Goal: Transaction & Acquisition: Obtain resource

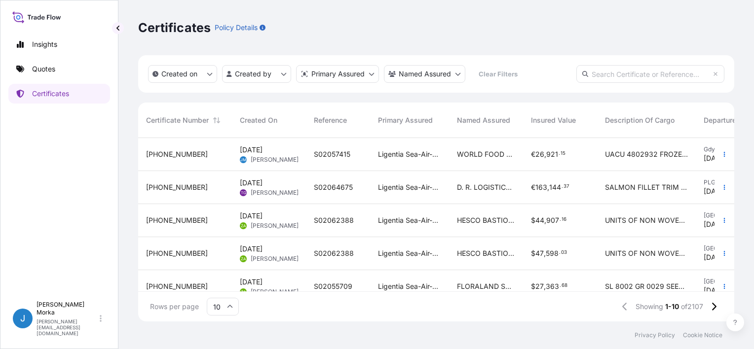
scroll to position [182, 588]
click at [36, 72] on p "Quotes" at bounding box center [43, 69] width 23 height 10
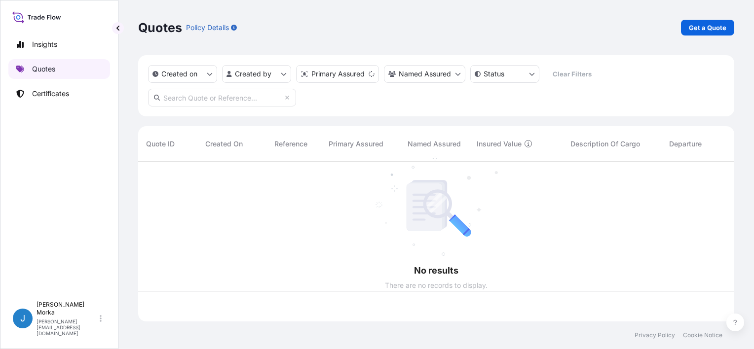
scroll to position [158, 588]
click at [709, 35] on link "Get a Quote" at bounding box center [707, 28] width 53 height 16
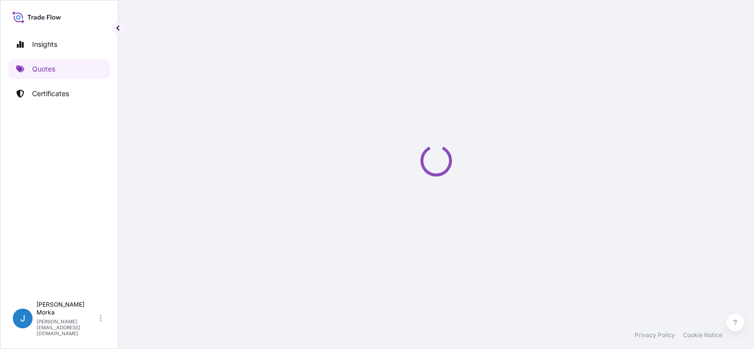
select select "Sea"
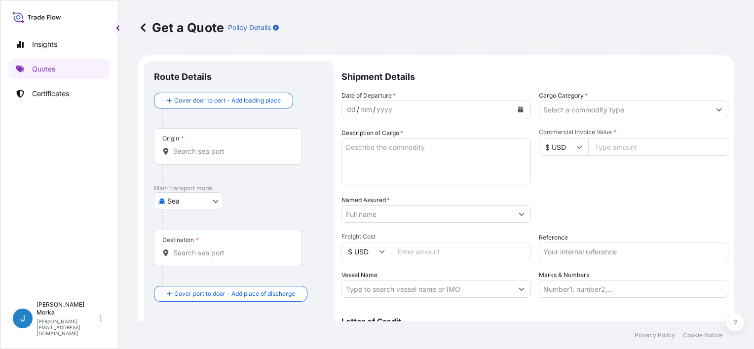
scroll to position [16, 0]
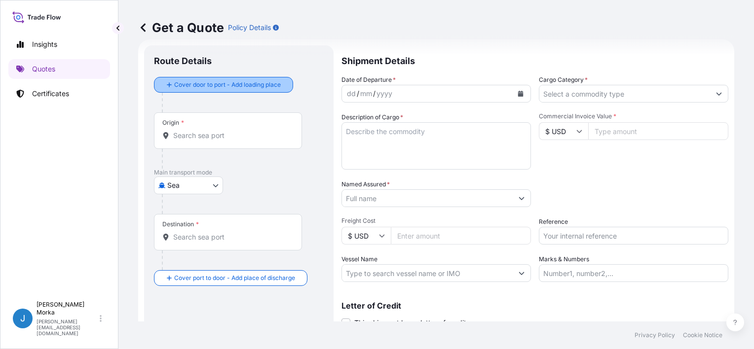
click at [229, 76] on div "Cover door to port - Add loading place" at bounding box center [223, 85] width 122 height 18
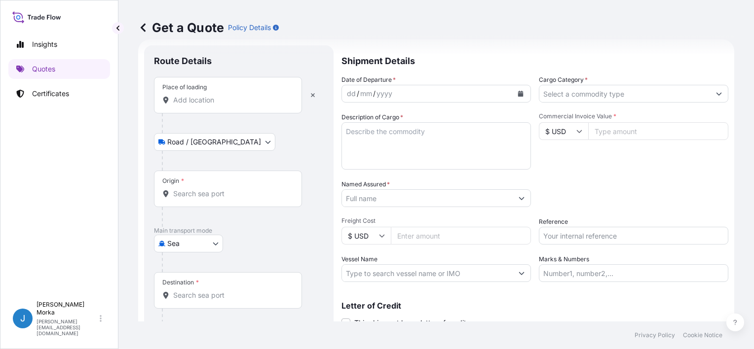
click at [210, 102] on input "Place of loading" at bounding box center [231, 100] width 116 height 10
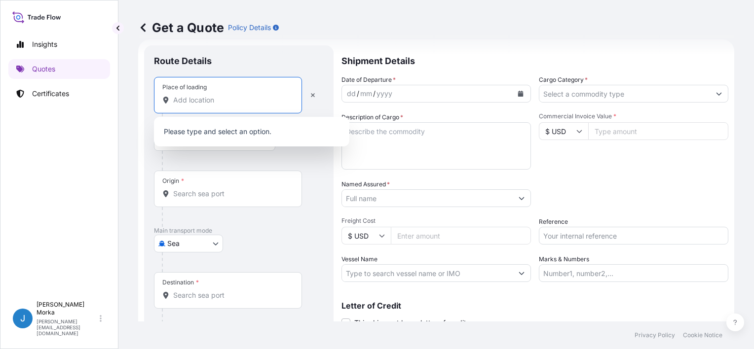
paste input "DĄBROWA GÓRNICZA"
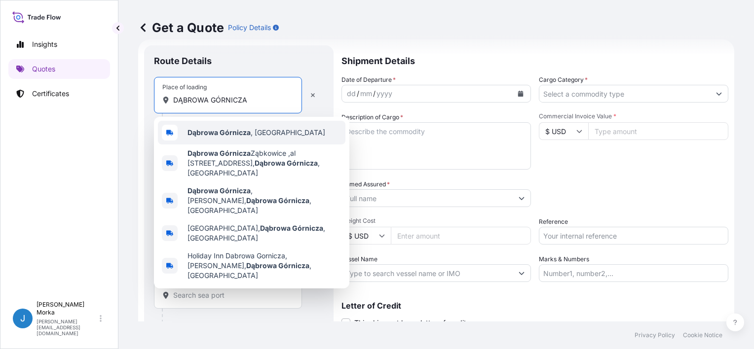
click at [233, 132] on b "Dąbrowa Górnicza" at bounding box center [218, 132] width 63 height 8
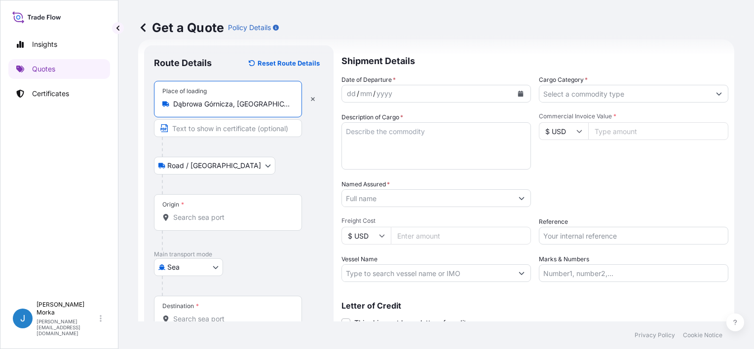
type input "Dąbrowa Górnicza, [GEOGRAPHIC_DATA]"
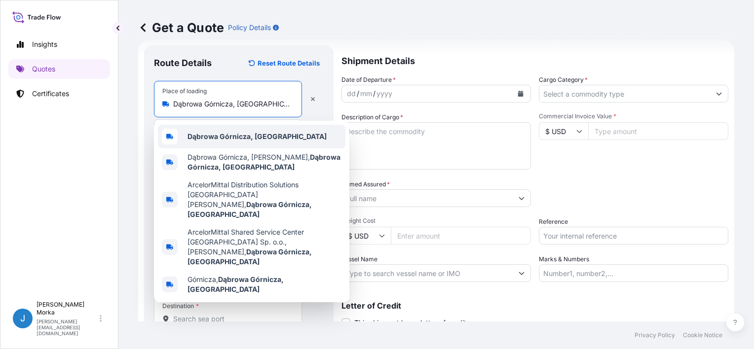
click at [230, 142] on div "Dąbrowa Górnicza, [GEOGRAPHIC_DATA]" at bounding box center [251, 137] width 187 height 24
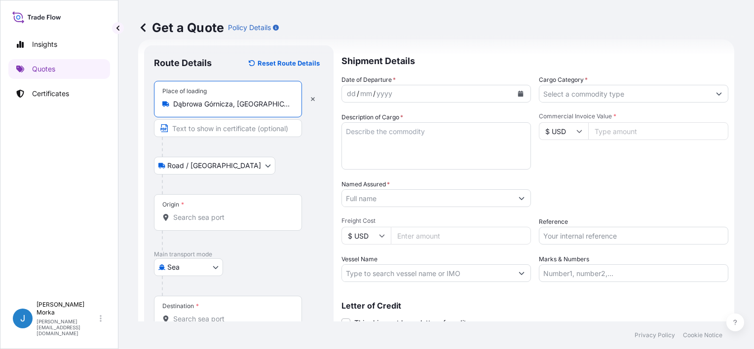
click at [197, 209] on div "Origin *" at bounding box center [228, 212] width 148 height 37
click at [197, 213] on input "Origin *" at bounding box center [231, 218] width 116 height 10
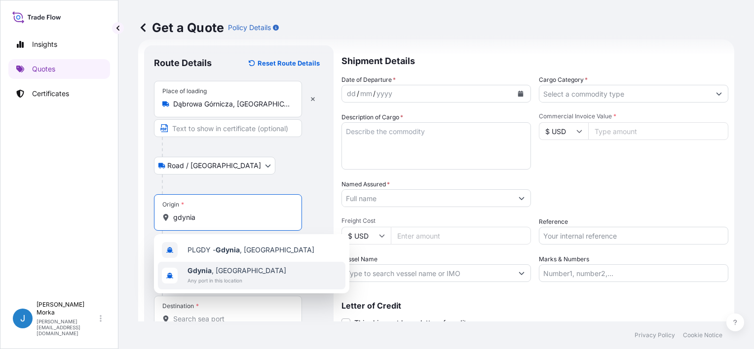
click at [219, 280] on span "Any port in this location" at bounding box center [236, 281] width 99 height 10
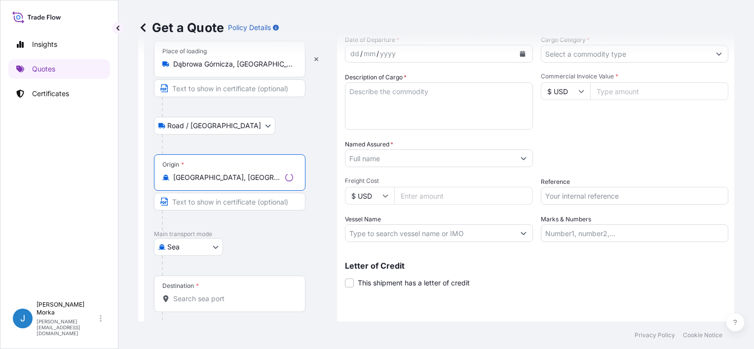
scroll to position [97, 0]
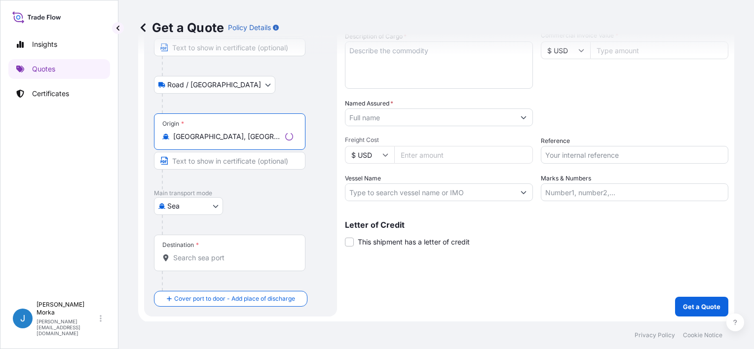
type input "[GEOGRAPHIC_DATA], [GEOGRAPHIC_DATA]"
click at [214, 251] on div "Destination *" at bounding box center [228, 253] width 148 height 37
click at [214, 253] on input "Destination *" at bounding box center [231, 258] width 116 height 10
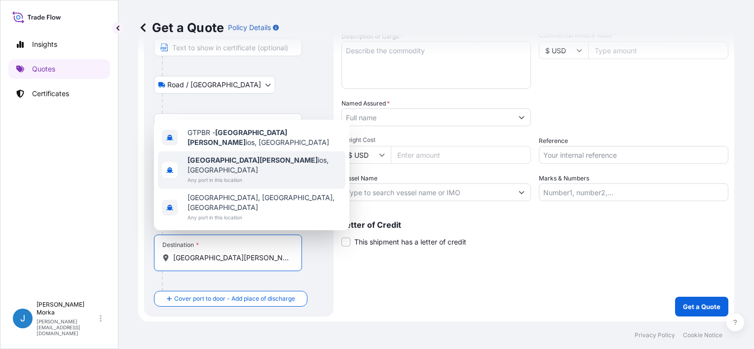
click at [247, 175] on span "Puerto [PERSON_NAME] ios, [GEOGRAPHIC_DATA]" at bounding box center [264, 165] width 154 height 20
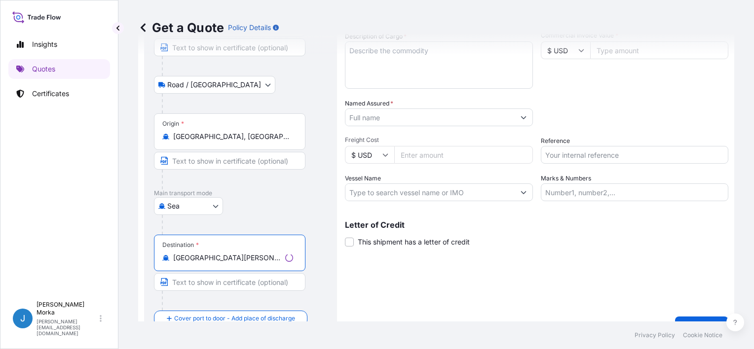
type input "[GEOGRAPHIC_DATA][PERSON_NAME], [GEOGRAPHIC_DATA]"
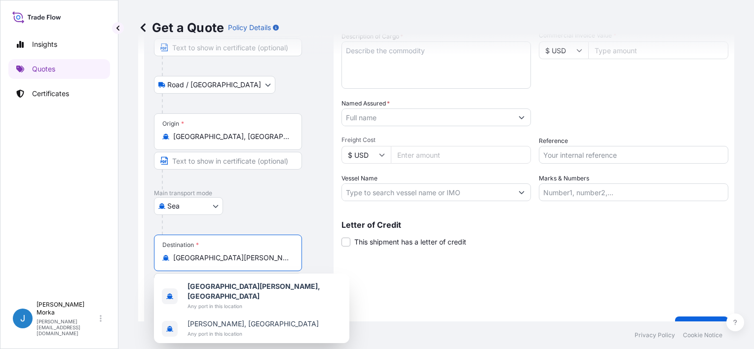
click at [410, 284] on div "Shipment Details Date of Departure * dd / mm / yyyy Cargo Category * Descriptio…" at bounding box center [534, 150] width 387 height 372
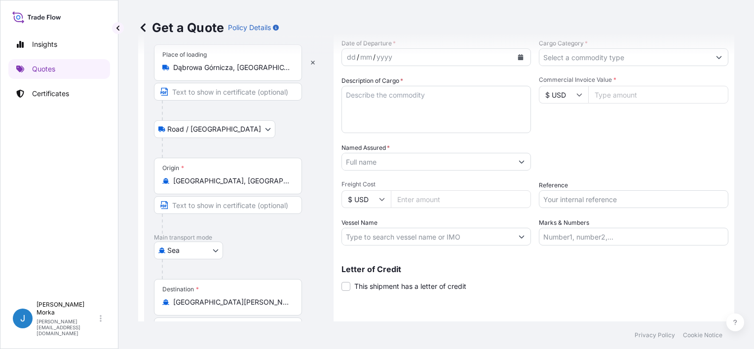
scroll to position [0, 0]
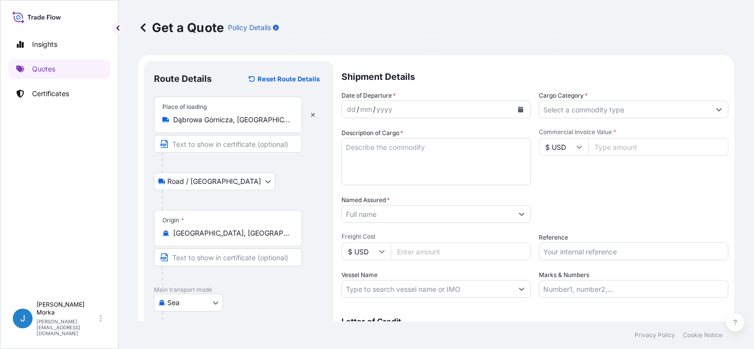
click at [513, 110] on button "Calendar" at bounding box center [521, 110] width 16 height 16
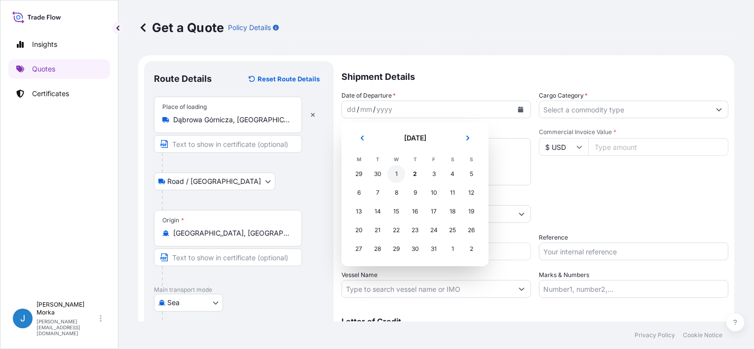
click at [401, 173] on div "1" at bounding box center [396, 174] width 18 height 18
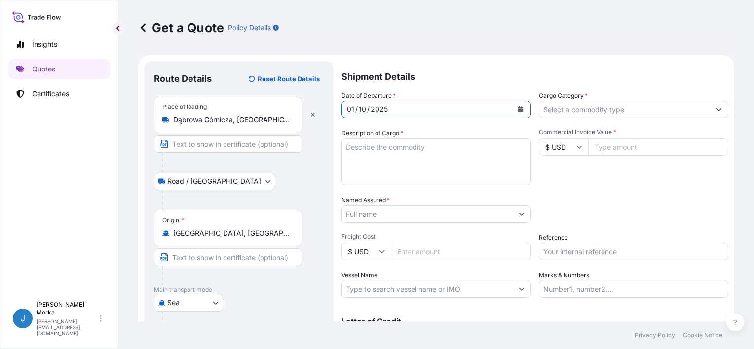
click at [594, 112] on input "Cargo Category *" at bounding box center [624, 110] width 171 height 18
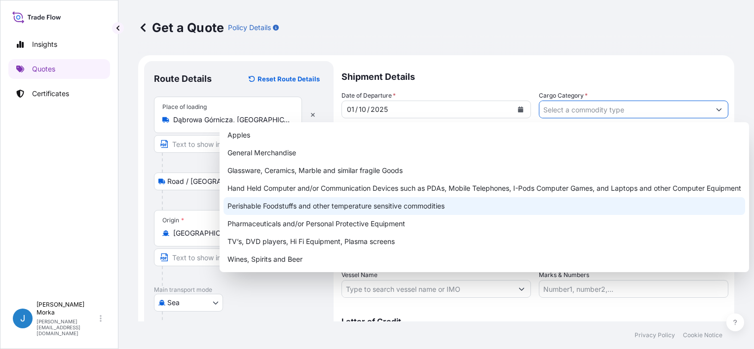
click at [287, 210] on div "Perishable Foodstuffs and other temperature sensitive commodities" at bounding box center [483, 206] width 521 height 18
type input "Perishable Foodstuffs and other temperature sensitive commodities"
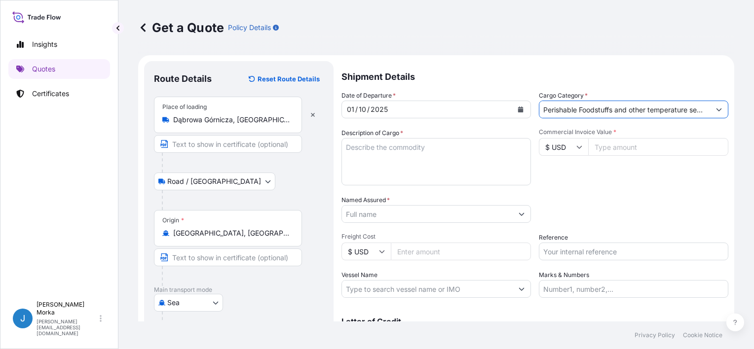
drag, startPoint x: 408, startPoint y: 176, endPoint x: 405, endPoint y: 171, distance: 6.2
click at [405, 171] on textarea "Description of Cargo *" at bounding box center [435, 161] width 189 height 47
click at [408, 146] on textarea "Description of Cargo *" at bounding box center [435, 161] width 189 height 47
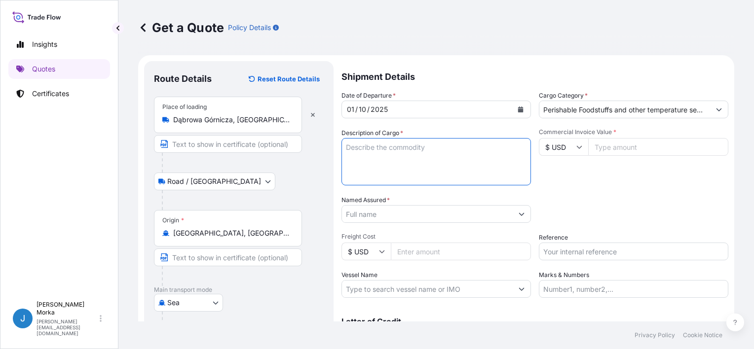
paste textarea "HLBU6163247"
click at [387, 150] on textarea "HLBU6163247" at bounding box center [435, 161] width 189 height 47
click at [403, 149] on textarea "HLBU6163247" at bounding box center [435, 161] width 189 height 47
paste textarea "FROZEN DONUTS MIX OF FLAVOURS 112608 PCS/ 23 PALLETS NET WEIGHT: 6668,352 KG HS…"
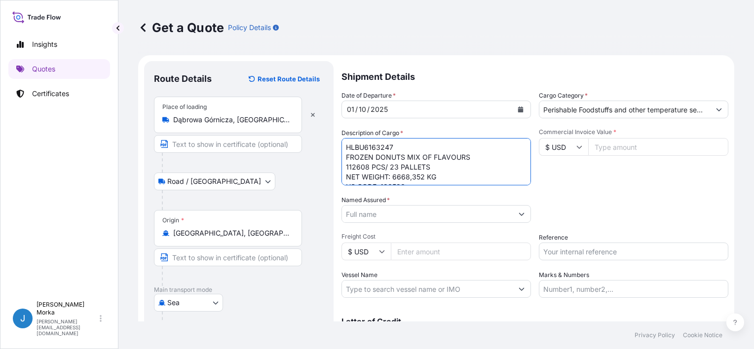
scroll to position [6, 0]
click at [388, 160] on textarea "HLBU6163247 FROZEN DONUTS MIX OF FLAVOURS 112608 PCS/ 23 PALLETS NET WEIGHT: 66…" at bounding box center [435, 161] width 189 height 47
paste textarea "3128 BOXES"
click at [429, 158] on textarea "HLBU6163247 FROZEN DONUTS MIX OF FLAVOURS 112608 PCS/ 3128 BOXES/ 23 PALLETS NE…" at bounding box center [435, 161] width 189 height 47
click at [428, 176] on textarea "HLBU6163247 FROZEN DONUTS MIX OF FLAVOURS 112608 PCS/ 3128 BOXES / 23 PALLETS N…" at bounding box center [435, 161] width 189 height 47
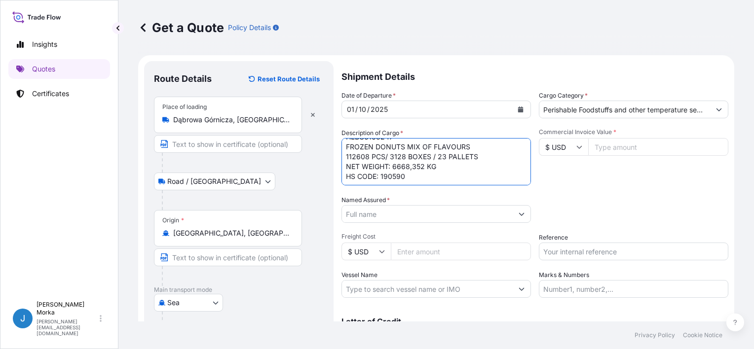
scroll to position [16, 0]
click at [419, 169] on textarea "HLBU6163247 FROZEN DONUTS MIX OF FLAVOURS 112608 PCS/ 3128 BOXES / 23 PALLETS N…" at bounding box center [435, 161] width 189 height 47
click at [413, 180] on textarea "HLBU6163247 FROZEN DONUTS MIX OF FLAVOURS 112608 PCS/ 3128 BOXES / 23 PALLETS N…" at bounding box center [435, 161] width 189 height 47
paste textarea "8494,552"
type textarea "HLBU6163247 FROZEN DONUTS MIX OF FLAVOURS 112608 PCS/ 3128 BOXES / 23 PALLETS N…"
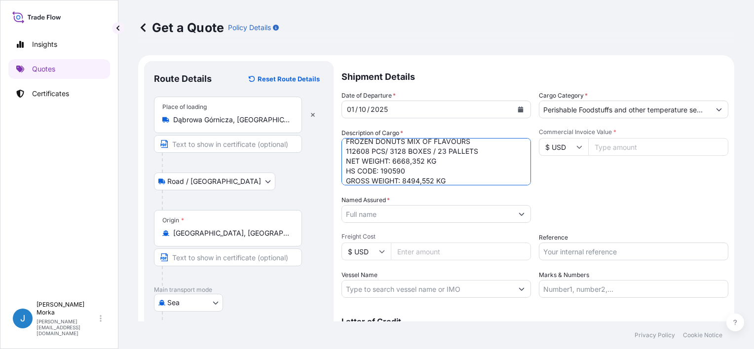
click at [634, 209] on div "Packing Category Type to search a container mode Please select a primary mode o…" at bounding box center [633, 209] width 189 height 28
click at [584, 247] on input "Reference" at bounding box center [633, 252] width 189 height 18
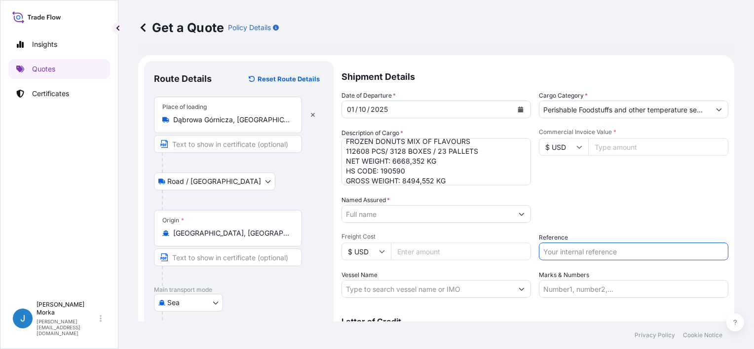
paste input "S02057414"
type input "S02057414"
click at [582, 199] on div "Packing Category Type to search a container mode Please select a primary mode o…" at bounding box center [633, 209] width 189 height 28
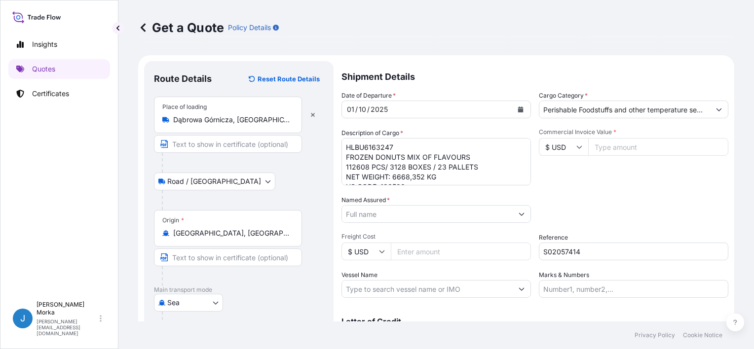
scroll to position [20, 0]
click at [696, 213] on div "Packing Category Type to search a container mode Please select a primary mode o…" at bounding box center [633, 209] width 189 height 28
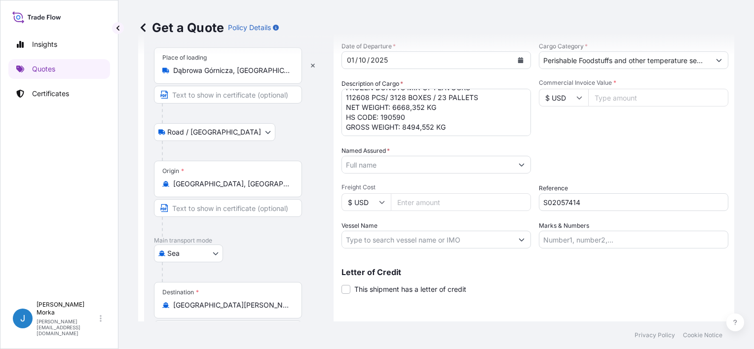
click at [379, 163] on input "Named Assured *" at bounding box center [427, 165] width 171 height 18
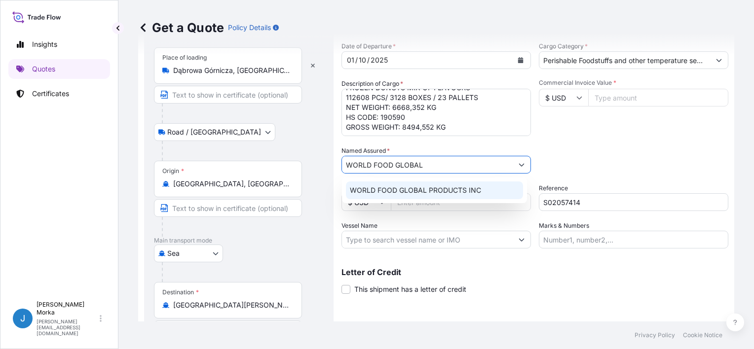
click at [465, 190] on span "WORLD FOOD GLOBAL PRODUCTS INC" at bounding box center [415, 191] width 131 height 10
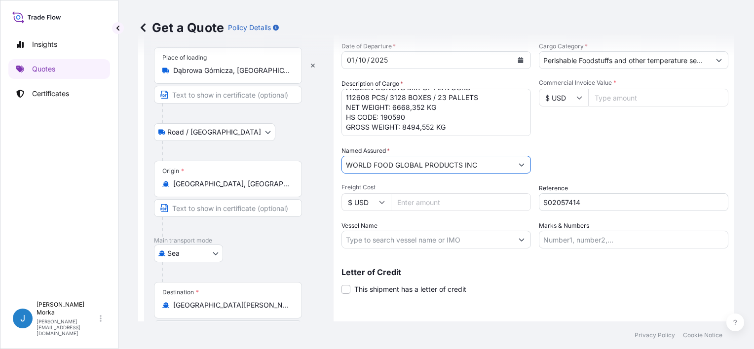
type input "WORLD FOOD GLOBAL PRODUCTS INC"
click at [558, 106] on input "$ USD" at bounding box center [563, 98] width 49 height 18
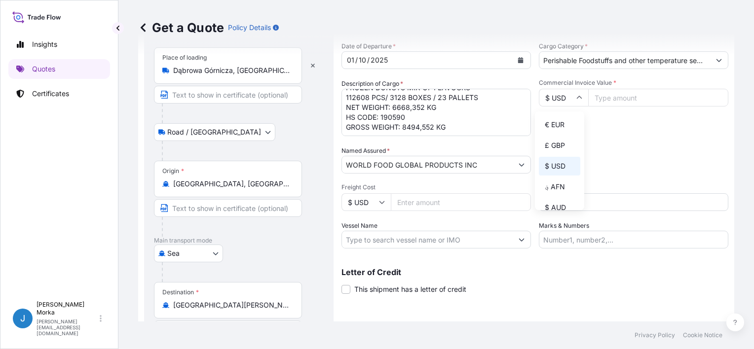
click at [558, 104] on input "$ USD" at bounding box center [563, 98] width 49 height 18
drag, startPoint x: 558, startPoint y: 104, endPoint x: 560, endPoint y: 120, distance: 16.4
click at [557, 120] on div "€ EUR" at bounding box center [559, 124] width 41 height 19
type input "€ EUR"
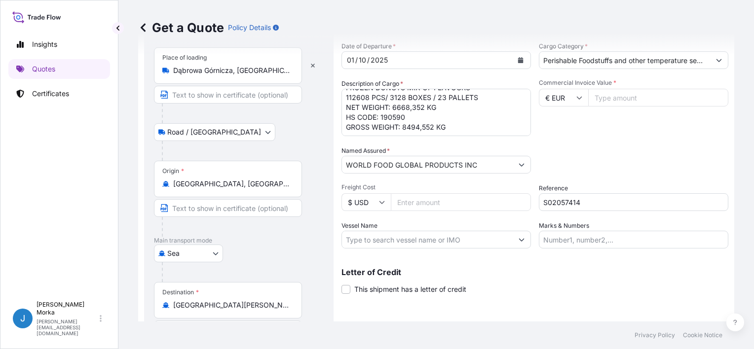
click at [594, 100] on input "Commercial Invoice Value *" at bounding box center [658, 98] width 140 height 18
type input "25531.31"
click at [581, 146] on div "Packing Category Type to search a container mode Please select a primary mode o…" at bounding box center [633, 160] width 189 height 28
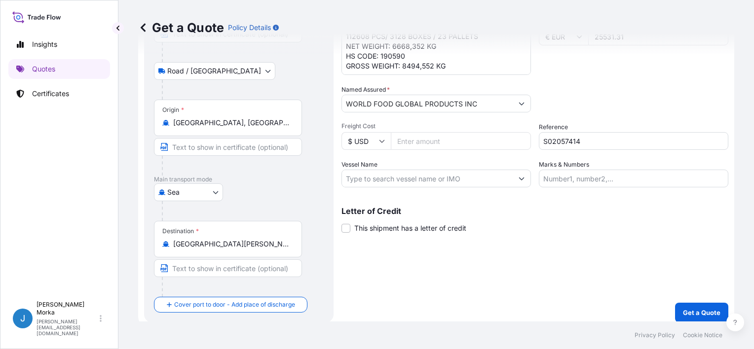
scroll to position [116, 0]
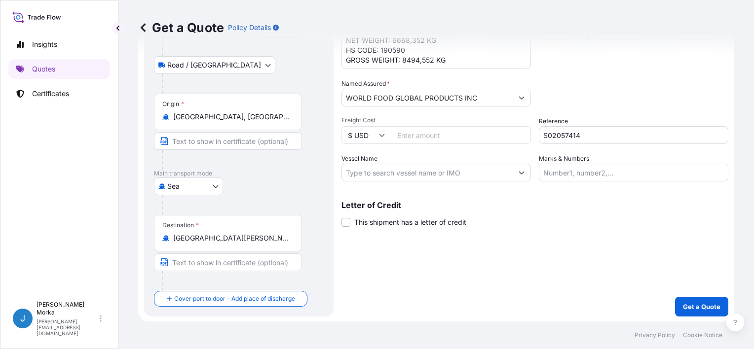
click at [692, 307] on p "Get a Quote" at bounding box center [701, 307] width 37 height 10
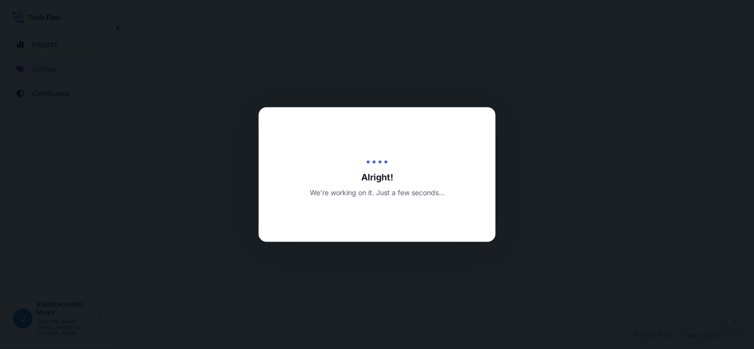
select select "Road / [GEOGRAPHIC_DATA]"
select select "Sea"
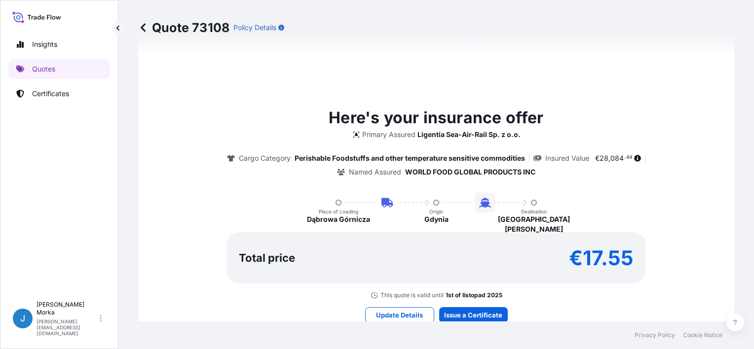
scroll to position [543, 0]
drag, startPoint x: 585, startPoint y: 252, endPoint x: 634, endPoint y: 249, distance: 49.4
click at [634, 249] on div "Total price €17.55" at bounding box center [436, 257] width 418 height 51
copy p "7.55"
drag, startPoint x: 582, startPoint y: 256, endPoint x: 636, endPoint y: 256, distance: 54.3
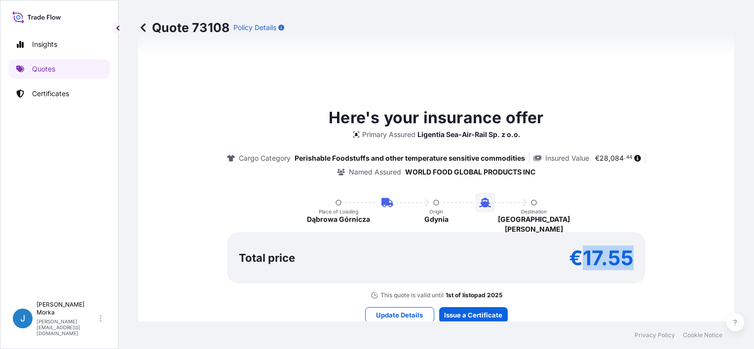
click at [636, 256] on div "Total price €17.55" at bounding box center [436, 257] width 418 height 51
copy p "17.55"
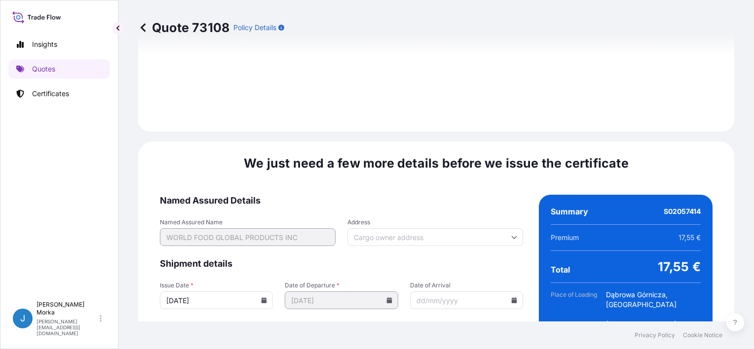
scroll to position [1272, 0]
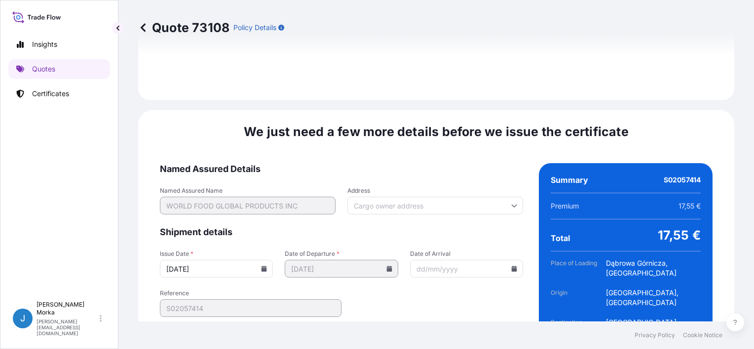
click at [260, 260] on input "[DATE]" at bounding box center [216, 269] width 113 height 18
click at [263, 266] on icon at bounding box center [263, 269] width 5 height 6
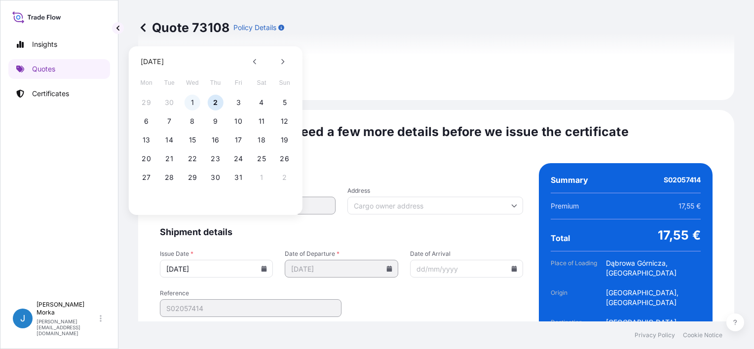
click at [194, 99] on button "1" at bounding box center [193, 103] width 16 height 16
type input "[DATE]"
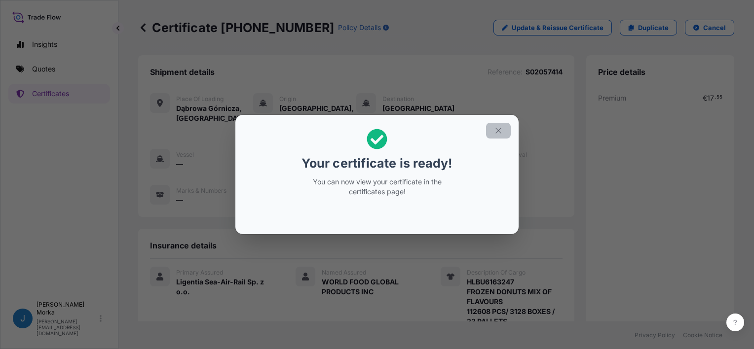
click at [499, 132] on icon "button" at bounding box center [498, 130] width 9 height 9
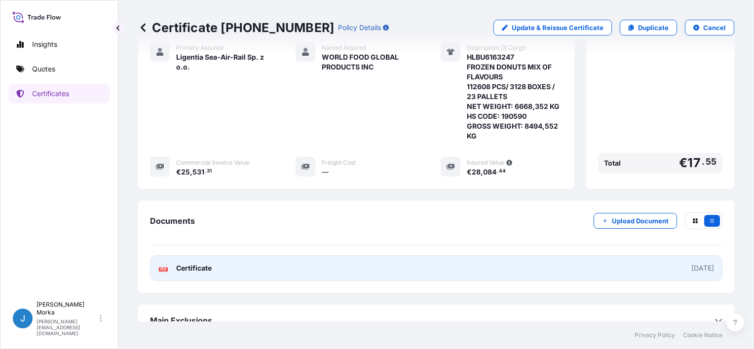
scroll to position [227, 0]
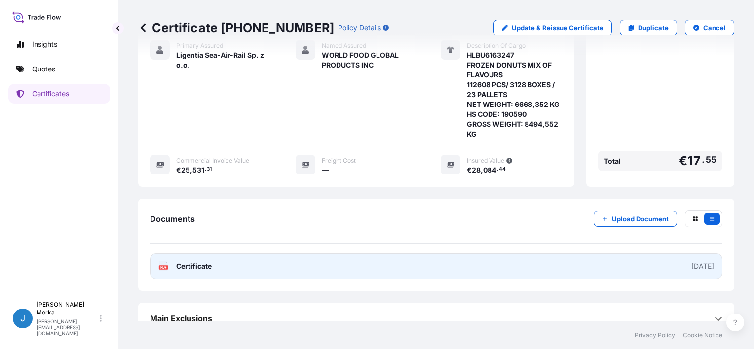
click at [491, 254] on link "PDF Certificate [DATE]" at bounding box center [436, 267] width 572 height 26
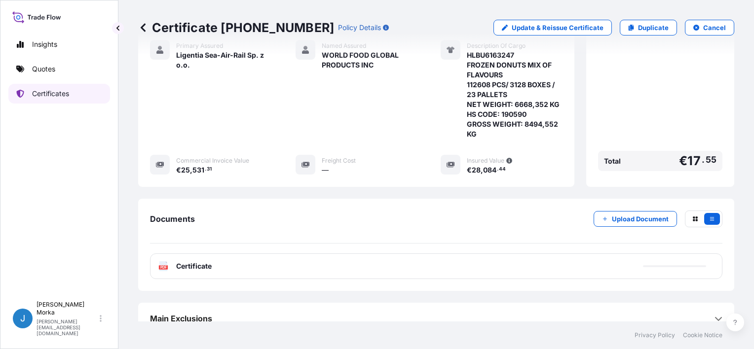
click at [67, 97] on p "Certificates" at bounding box center [50, 94] width 37 height 10
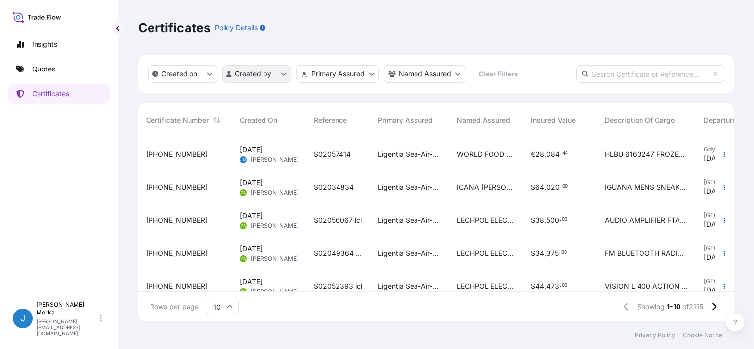
scroll to position [182, 588]
click at [53, 71] on p "Quotes" at bounding box center [43, 69] width 23 height 10
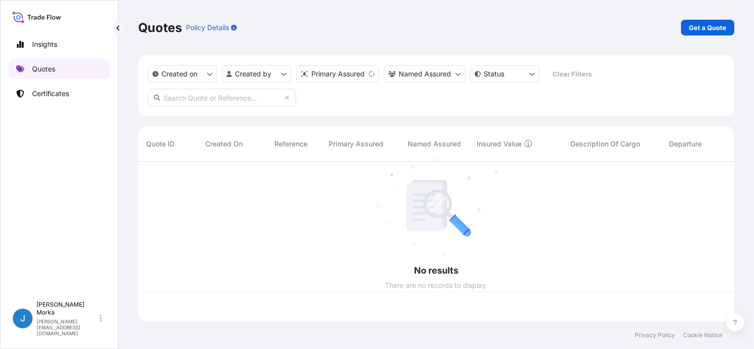
scroll to position [158, 588]
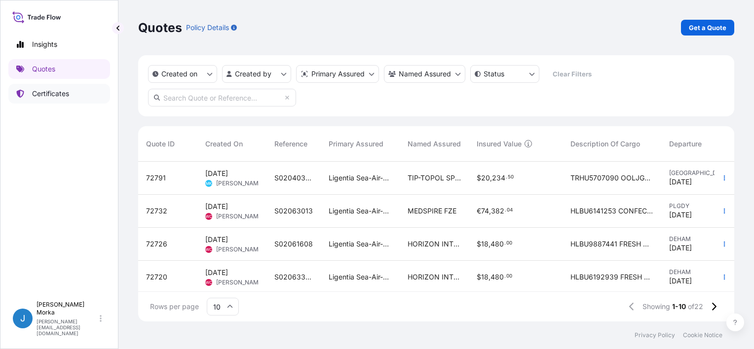
click at [51, 97] on p "Certificates" at bounding box center [50, 94] width 37 height 10
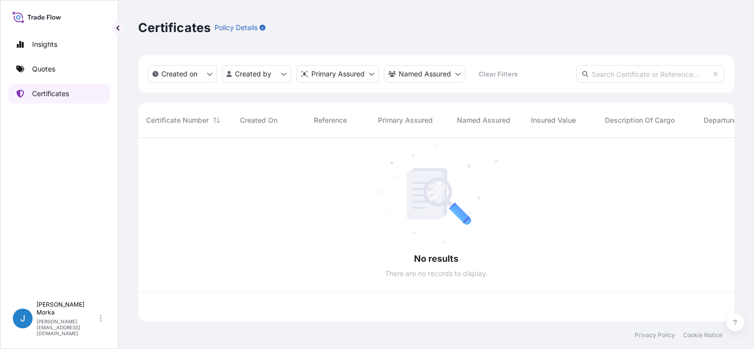
scroll to position [182, 588]
